Goal: Task Accomplishment & Management: Manage account settings

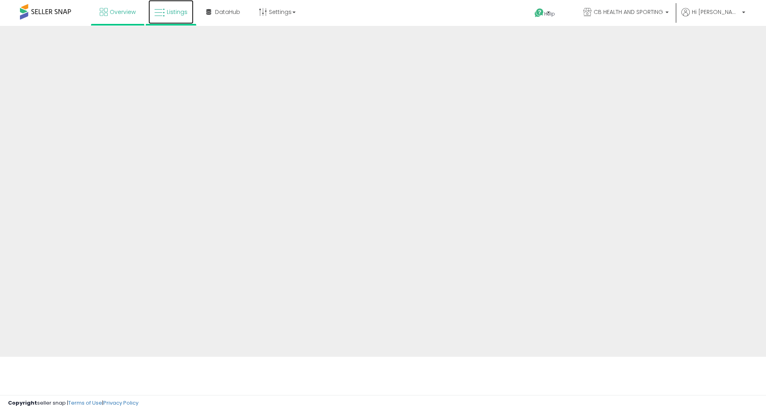
click at [177, 16] on span "Listings" at bounding box center [177, 12] width 21 height 8
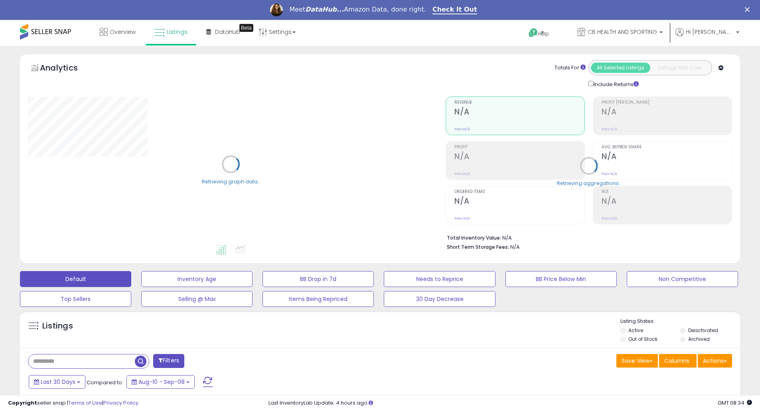
scroll to position [213, 0]
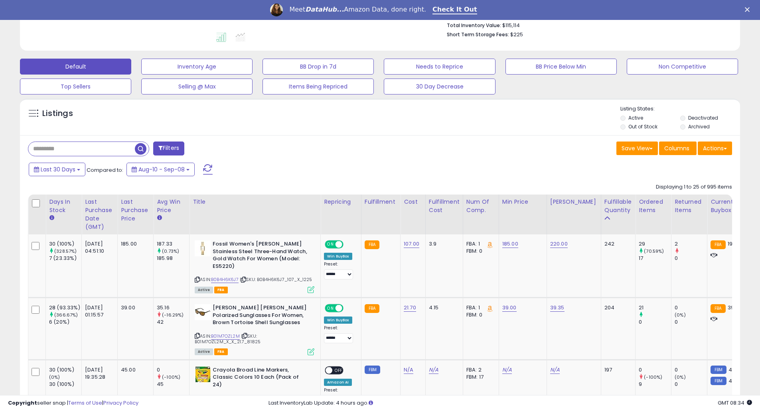
click at [96, 207] on div "Last Purchase Date (GMT)" at bounding box center [99, 215] width 29 height 34
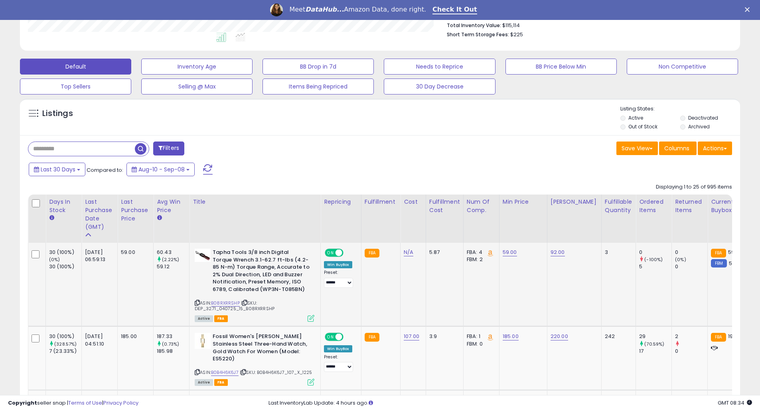
scroll to position [164, 418]
click at [225, 302] on link "B08RXRRSHP" at bounding box center [225, 303] width 29 height 7
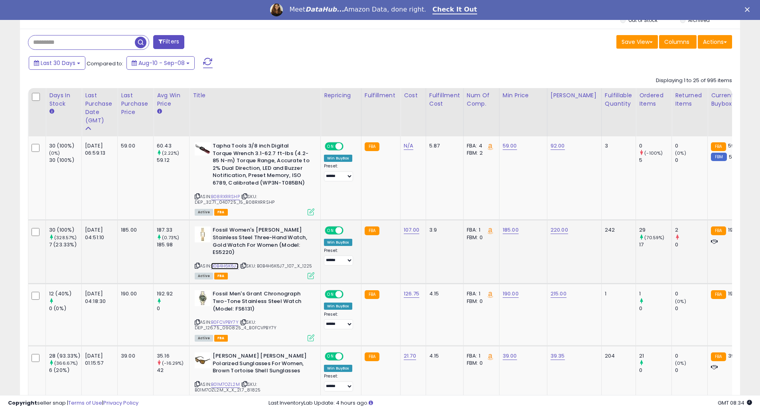
click at [222, 265] on link "B0B4H6K6J7" at bounding box center [225, 266] width 28 height 7
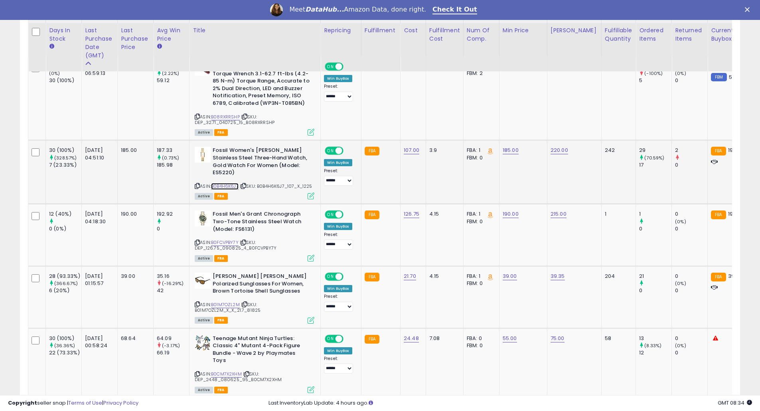
scroll to position [425, 0]
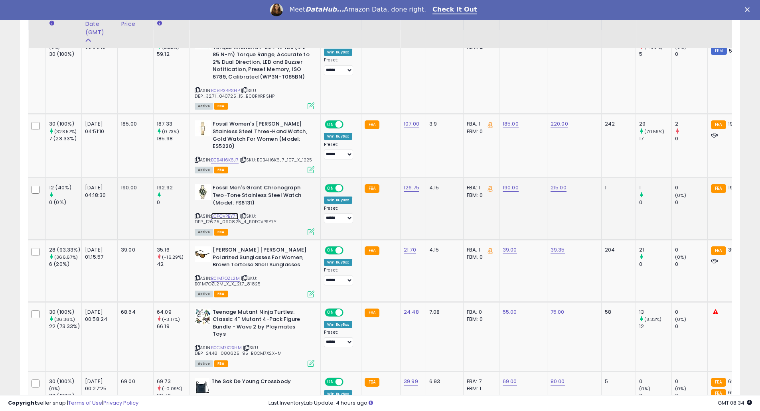
click at [227, 219] on link "B0FCVPBY7Y" at bounding box center [225, 216] width 28 height 7
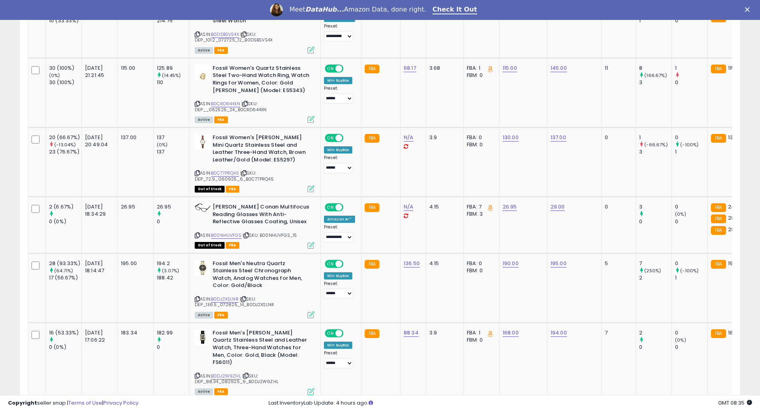
scroll to position [1702, 0]
